Goal: Task Accomplishment & Management: Manage account settings

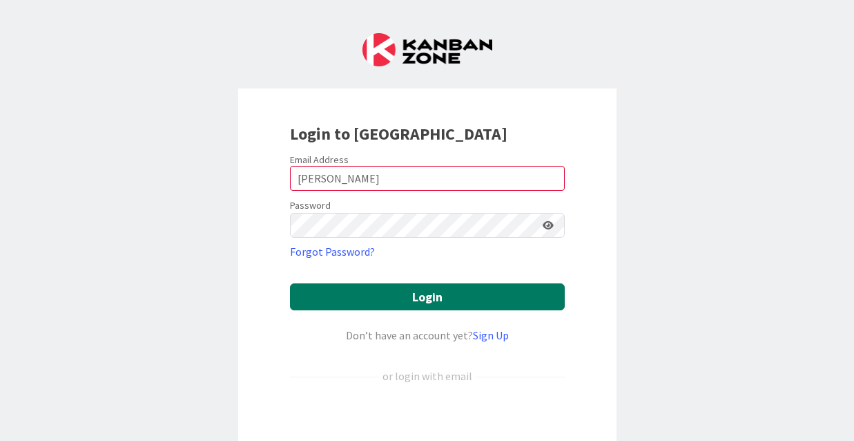
click at [416, 298] on button "Login" at bounding box center [427, 296] width 275 height 27
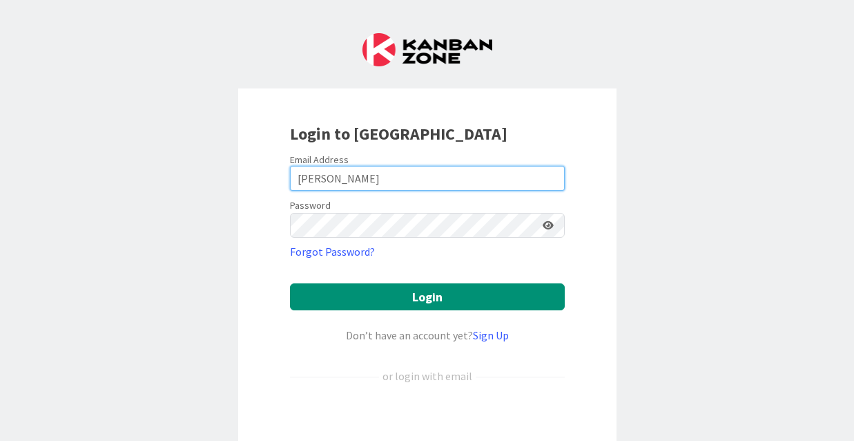
click at [300, 176] on input "[PERSON_NAME]" at bounding box center [427, 178] width 275 height 25
drag, startPoint x: 370, startPoint y: 176, endPoint x: 305, endPoint y: 180, distance: 65.0
click at [305, 180] on input "bii.kounsKouns" at bounding box center [427, 178] width 275 height 25
type input "[EMAIL_ADDRESS][DOMAIN_NAME]"
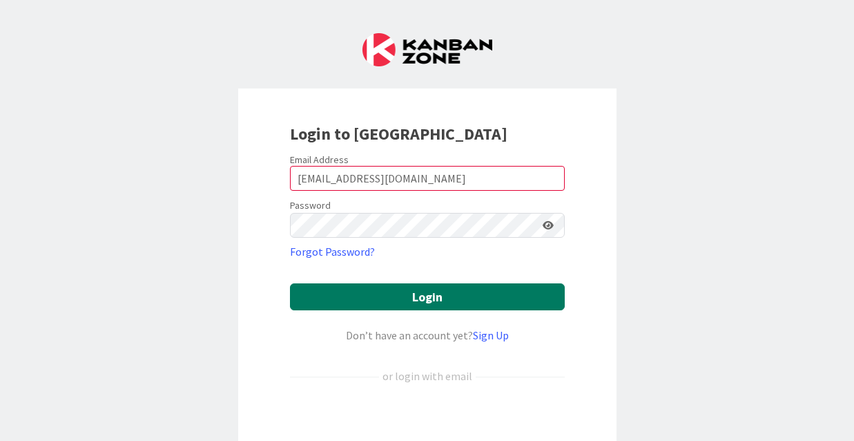
click at [410, 294] on button "Login" at bounding box center [427, 296] width 275 height 27
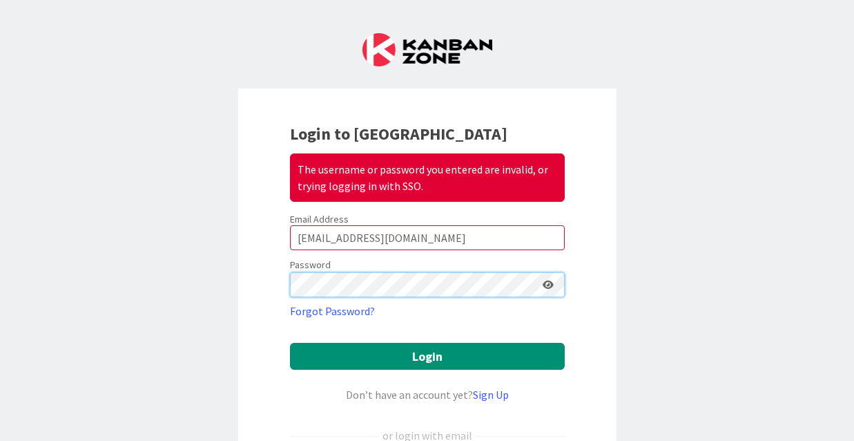
click at [279, 282] on div "Login to Kanban Zone The username or password you entered are invalid, or tryin…" at bounding box center [427, 328] width 378 height 481
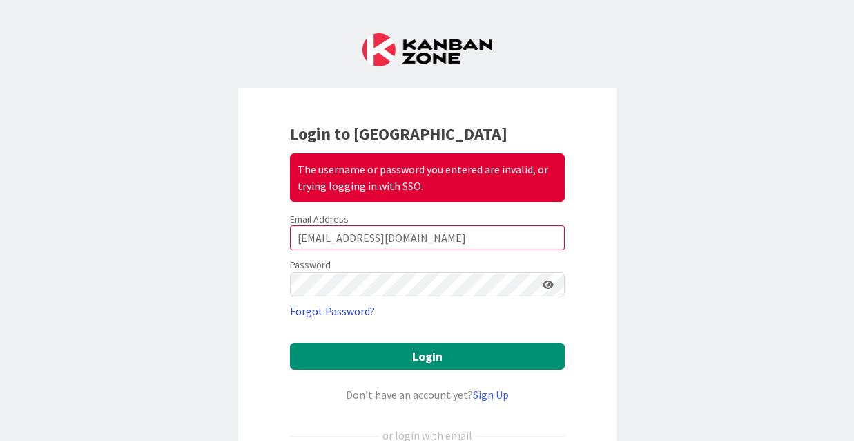
click at [303, 307] on link "Forgot Password?" at bounding box center [332, 310] width 85 height 17
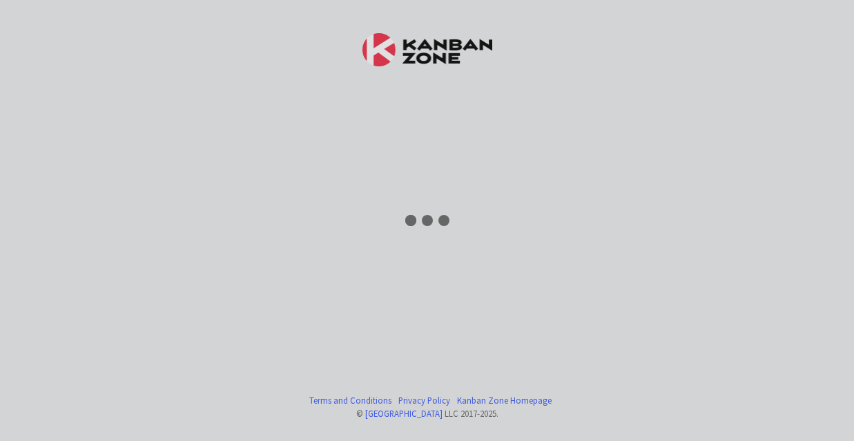
click at [303, 307] on div at bounding box center [427, 220] width 854 height 441
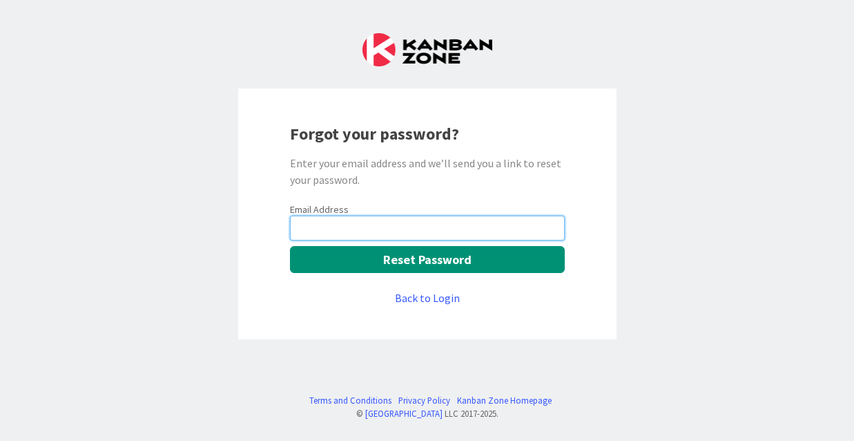
click at [442, 234] on input "email" at bounding box center [427, 227] width 275 height 25
type input "[EMAIL_ADDRESS][DOMAIN_NAME]"
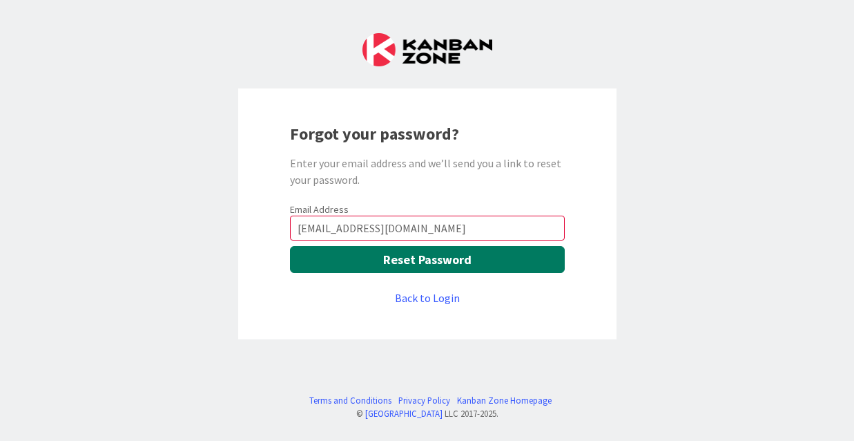
click at [433, 250] on button "Reset Password" at bounding box center [427, 259] width 275 height 27
